Goal: Information Seeking & Learning: Learn about a topic

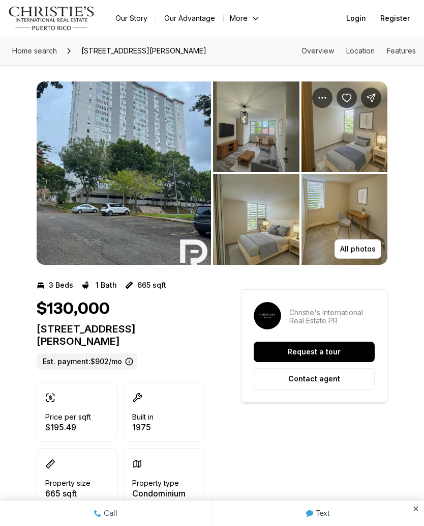
click at [362, 242] on button "All photos" at bounding box center [358, 248] width 47 height 19
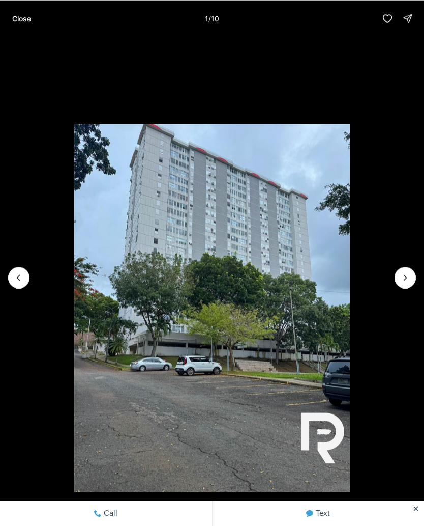
click at [402, 275] on icon "Next slide" at bounding box center [405, 277] width 10 height 10
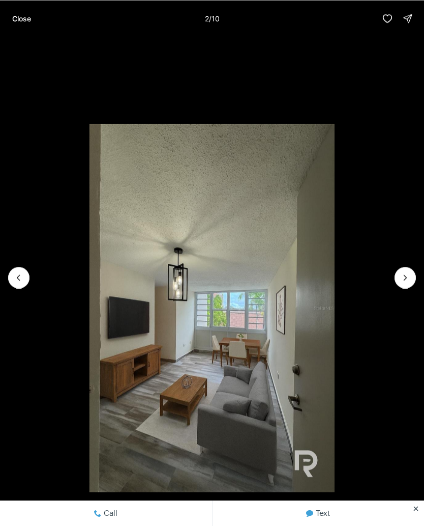
click at [398, 281] on button "Next slide" at bounding box center [405, 277] width 21 height 21
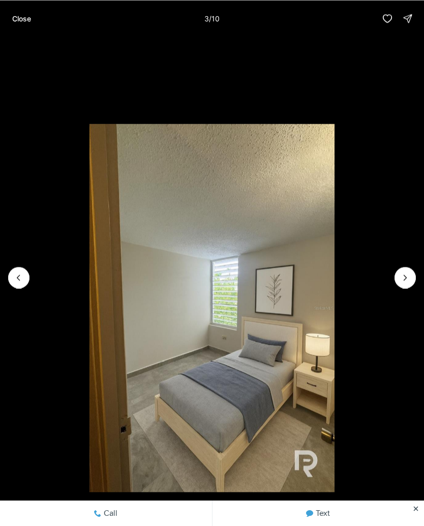
click at [401, 281] on icon "Next slide" at bounding box center [405, 277] width 10 height 10
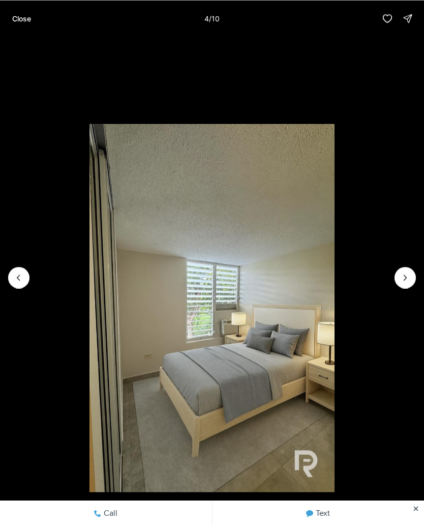
click at [407, 275] on icon "Next slide" at bounding box center [405, 277] width 10 height 10
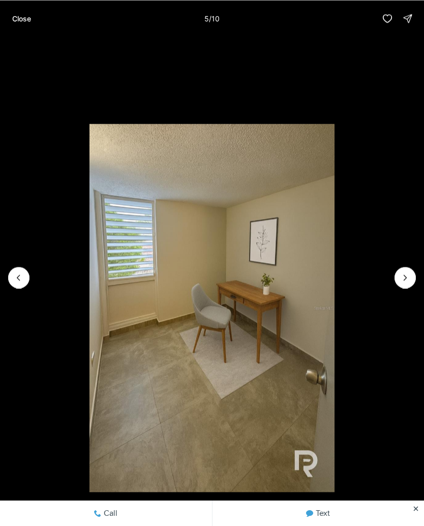
click at [407, 275] on icon "Next slide" at bounding box center [405, 277] width 10 height 10
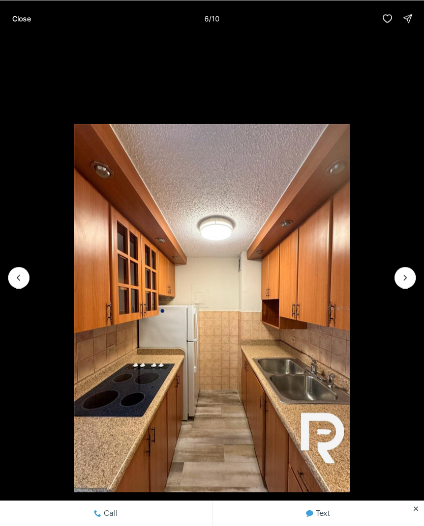
click at [405, 277] on icon "Next slide" at bounding box center [405, 277] width 10 height 10
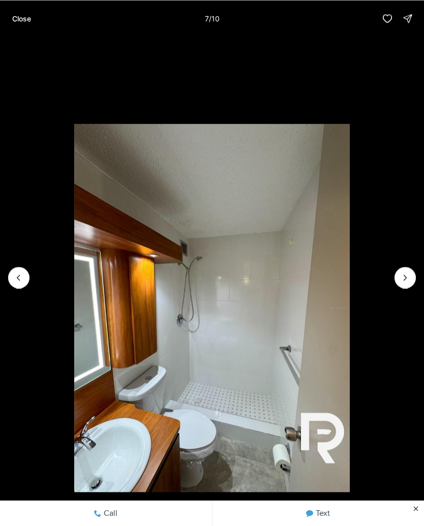
click at [403, 278] on icon "Next slide" at bounding box center [405, 277] width 10 height 10
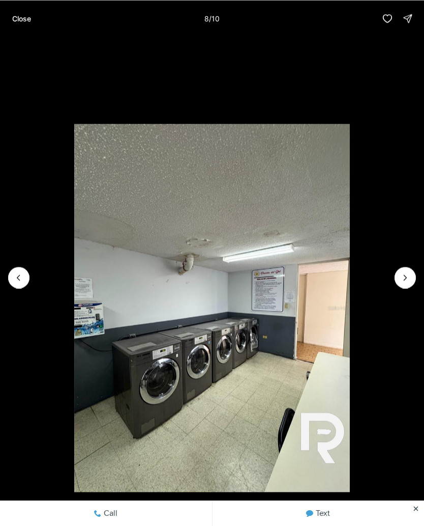
click at [404, 281] on icon "Next slide" at bounding box center [405, 277] width 10 height 10
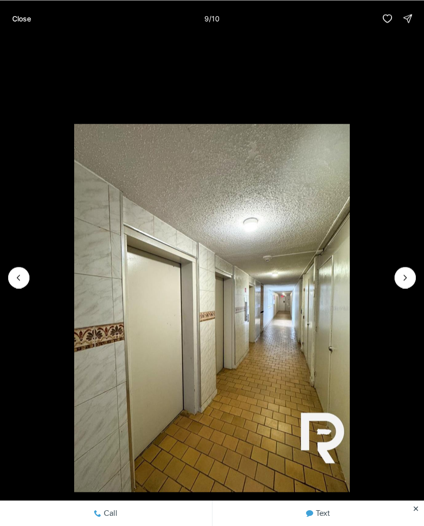
click at [405, 277] on icon "Next slide" at bounding box center [405, 277] width 10 height 10
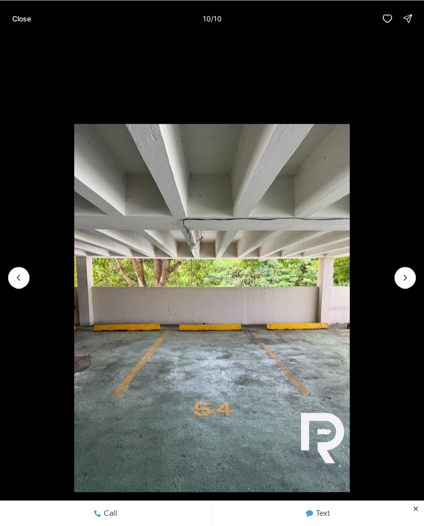
click at [407, 277] on div at bounding box center [405, 277] width 21 height 21
click at [401, 282] on div at bounding box center [405, 277] width 21 height 21
click at [394, 274] on li "10 of 10" at bounding box center [212, 277] width 424 height 481
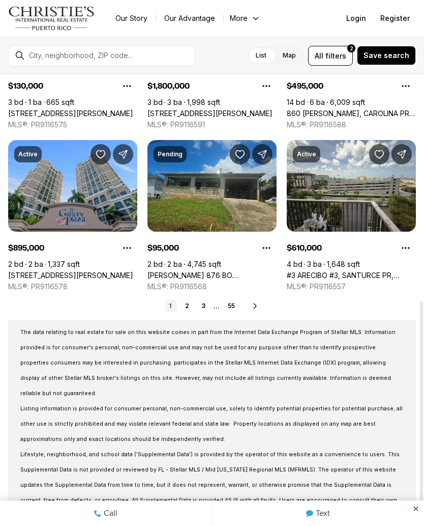
scroll to position [461, 0]
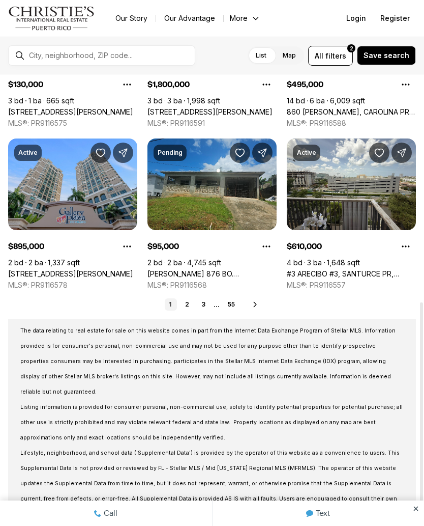
click at [353, 269] on link "#3 ARECIBO #3, SANTURCE PR, 00907" at bounding box center [351, 273] width 129 height 9
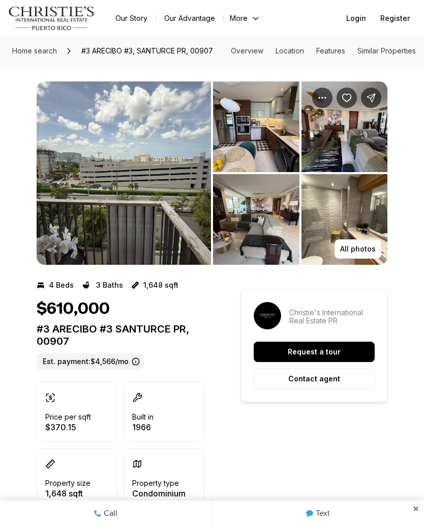
click at [358, 242] on button "All photos" at bounding box center [358, 248] width 47 height 19
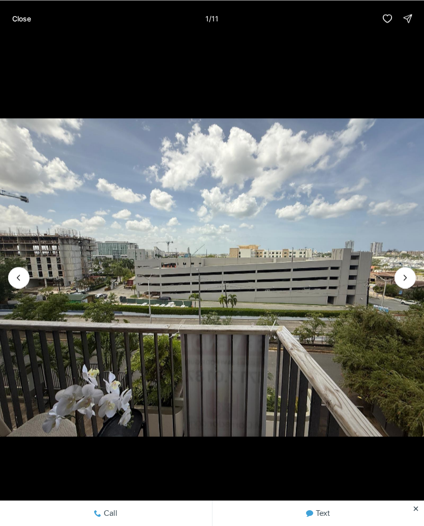
click at [405, 273] on icon "Next slide" at bounding box center [405, 277] width 10 height 10
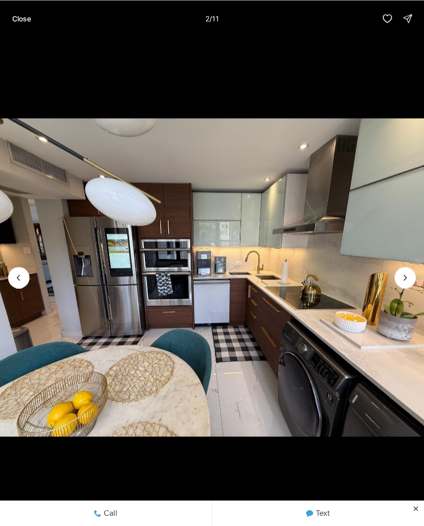
click at [410, 271] on button "Next slide" at bounding box center [405, 277] width 21 height 21
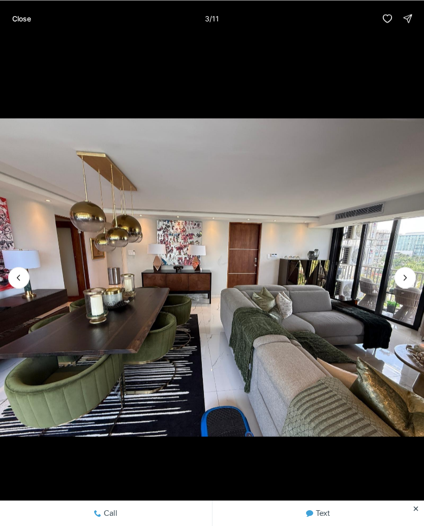
click at [409, 275] on icon "Next slide" at bounding box center [405, 277] width 10 height 10
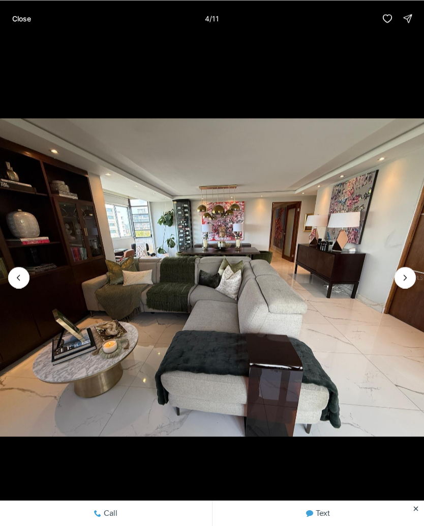
click at [410, 272] on icon "Next slide" at bounding box center [405, 277] width 10 height 10
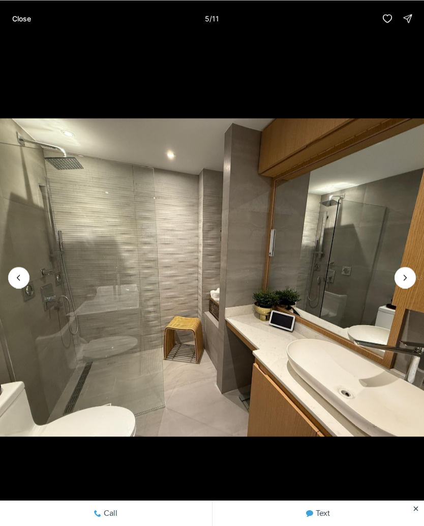
click at [406, 276] on icon "Next slide" at bounding box center [405, 277] width 10 height 10
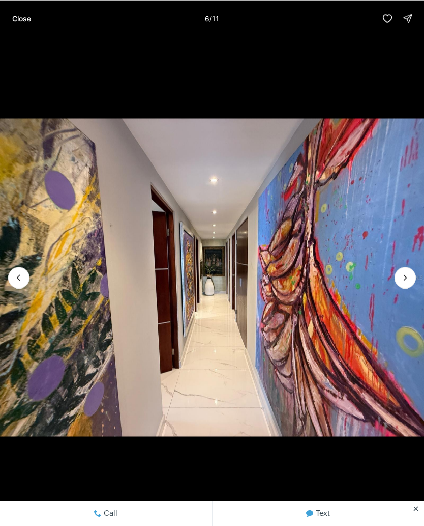
click at [410, 266] on img "6 of 11" at bounding box center [212, 277] width 424 height 368
click at [403, 276] on icon "Next slide" at bounding box center [405, 277] width 10 height 10
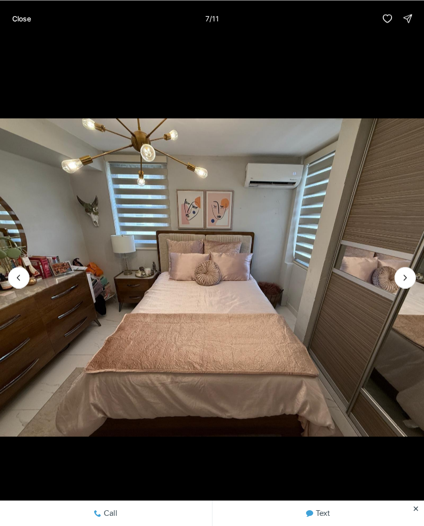
click at [402, 275] on icon "Next slide" at bounding box center [405, 277] width 10 height 10
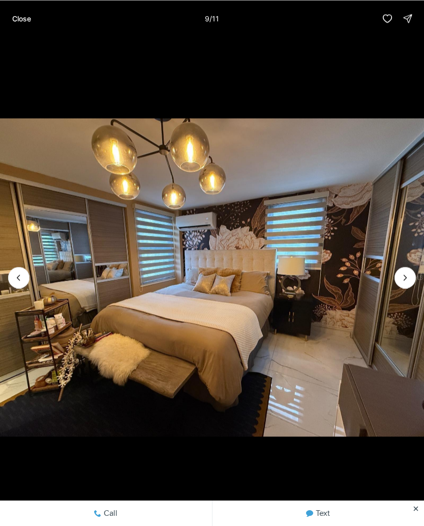
click at [402, 274] on icon "Next slide" at bounding box center [405, 277] width 10 height 10
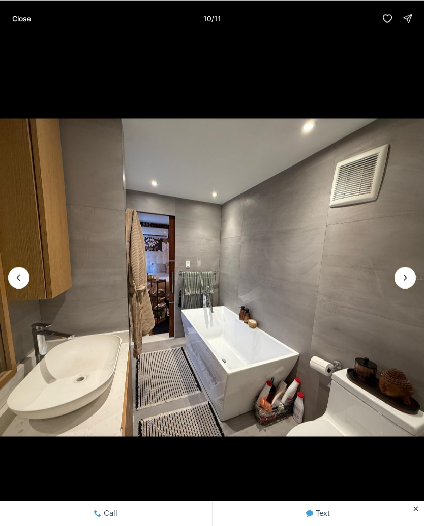
click at [401, 278] on icon "Next slide" at bounding box center [405, 277] width 10 height 10
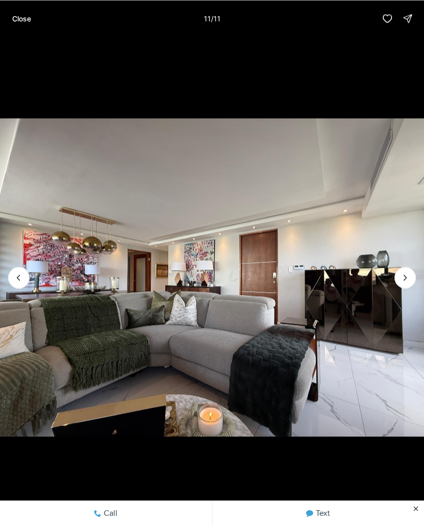
click at [400, 266] on img "11 of 11" at bounding box center [212, 277] width 424 height 368
click at [397, 267] on img "11 of 11" at bounding box center [212, 277] width 424 height 368
click at [409, 274] on div at bounding box center [405, 277] width 21 height 21
click at [410, 277] on div at bounding box center [405, 277] width 21 height 21
click at [24, 16] on p "Close" at bounding box center [21, 18] width 19 height 8
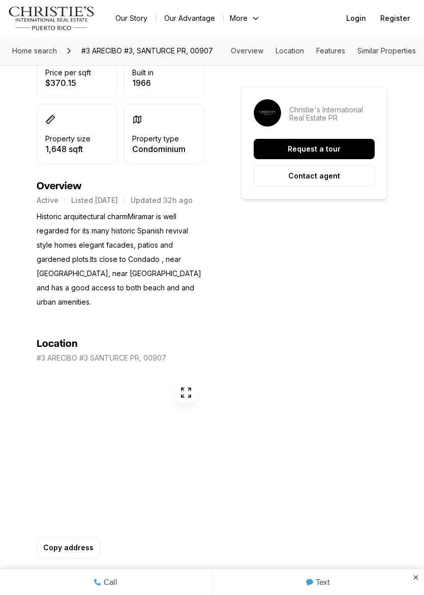
scroll to position [344, 0]
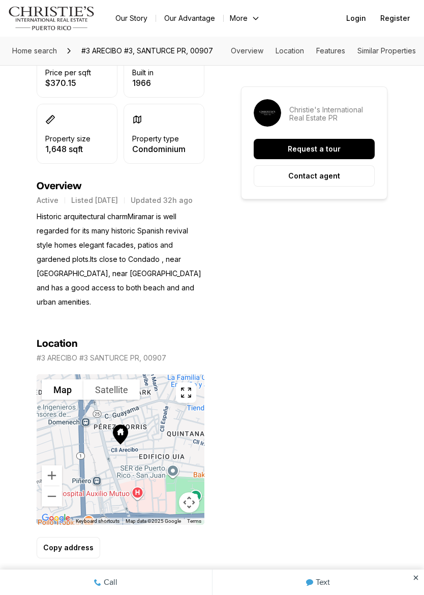
click at [188, 387] on icon "button" at bounding box center [186, 393] width 12 height 12
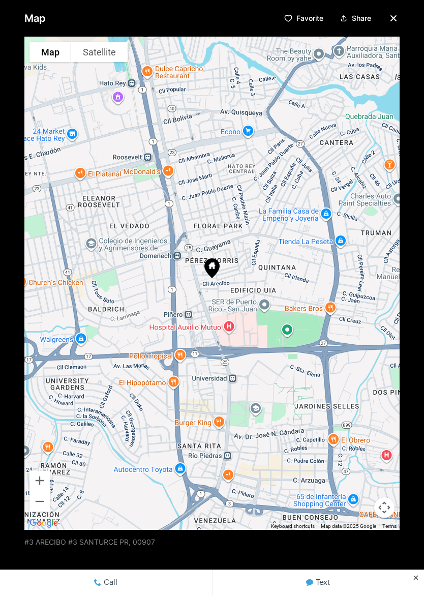
click at [396, 18] on icon "button" at bounding box center [394, 18] width 12 height 12
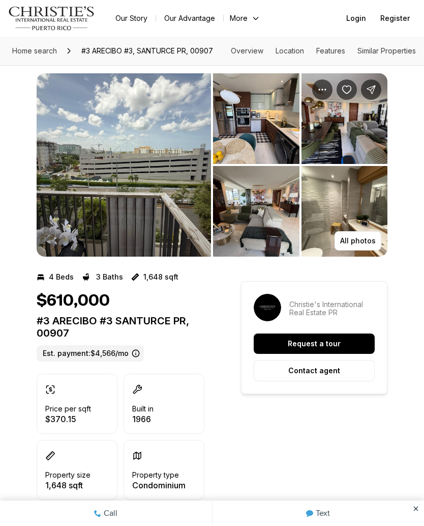
scroll to position [8, 0]
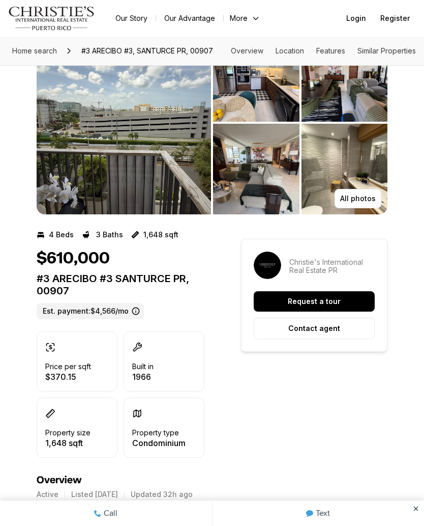
scroll to position [0, 0]
